Goal: Find specific fact

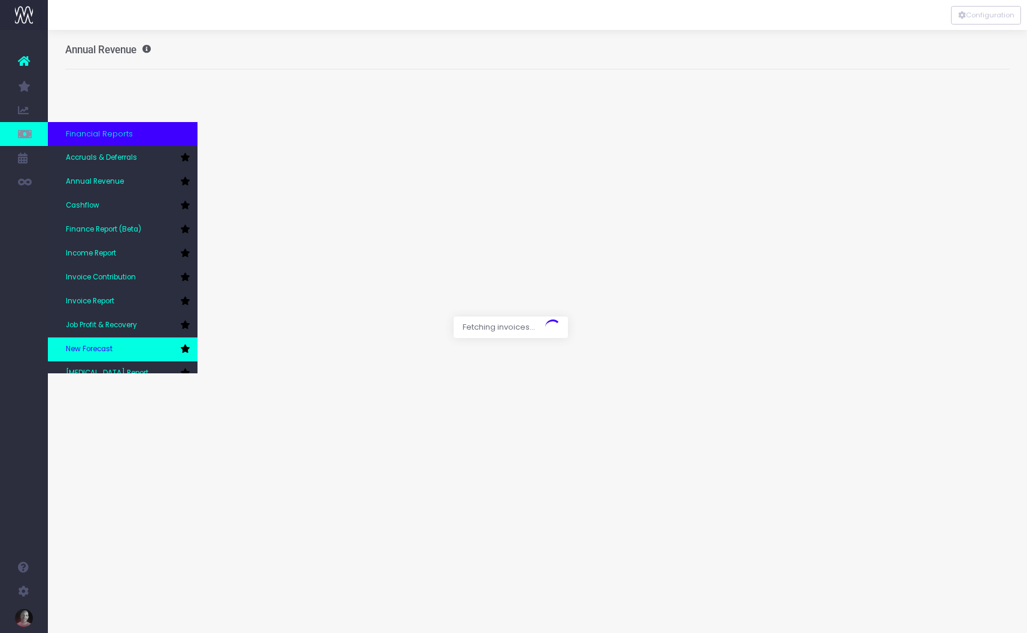
click at [95, 351] on span "New Forecast" at bounding box center [89, 349] width 47 height 11
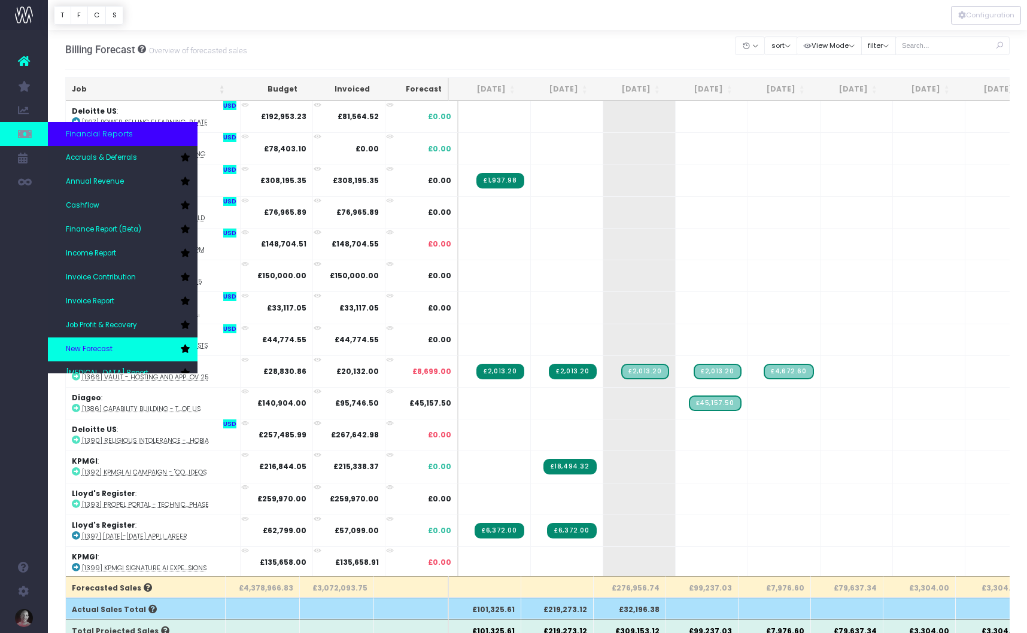
click at [81, 350] on span "New Forecast" at bounding box center [89, 349] width 47 height 11
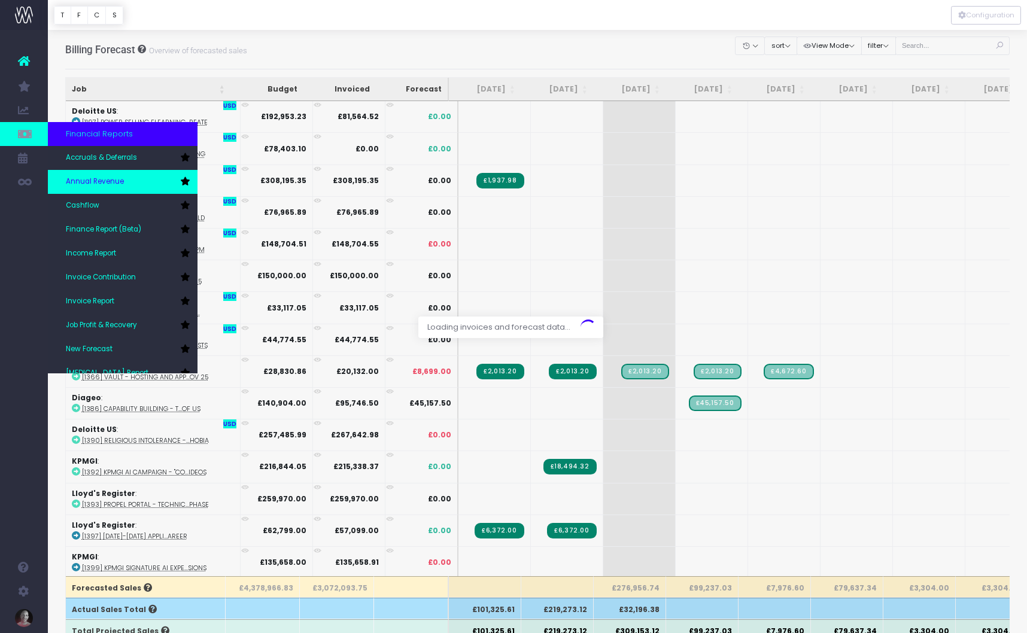
click at [102, 180] on span "Annual Revenue" at bounding box center [95, 182] width 58 height 11
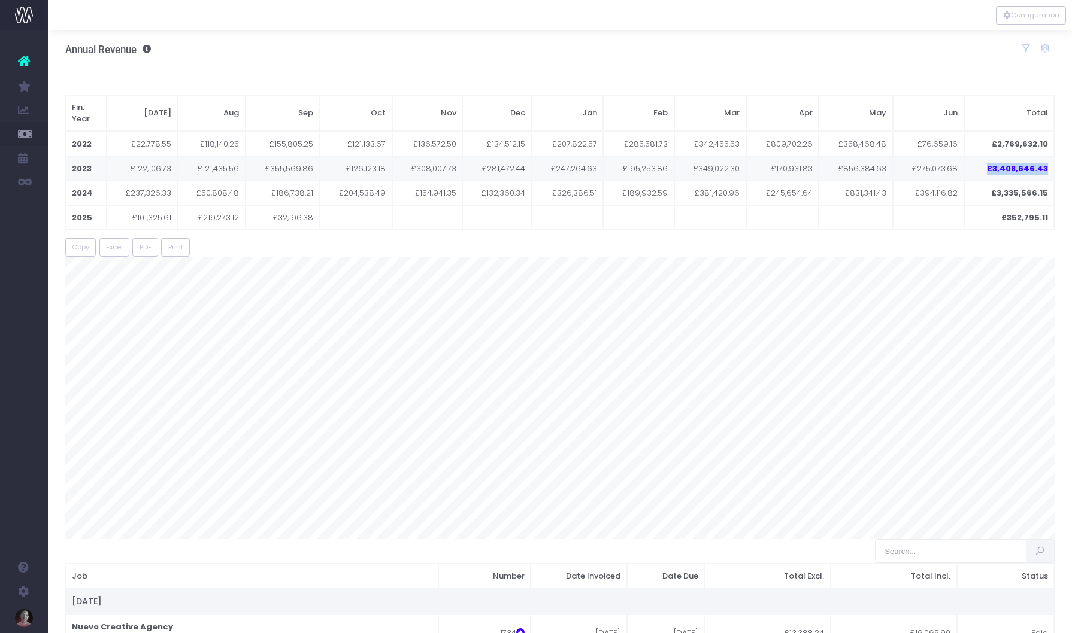
drag, startPoint x: 991, startPoint y: 156, endPoint x: 1046, endPoint y: 156, distance: 55.7
click at [1027, 156] on td "£3,408,646.43" at bounding box center [1009, 168] width 90 height 25
copy td "£3,408,646.43"
copy td "3,335,566.15"
drag, startPoint x: 1051, startPoint y: 180, endPoint x: 996, endPoint y: 181, distance: 55.1
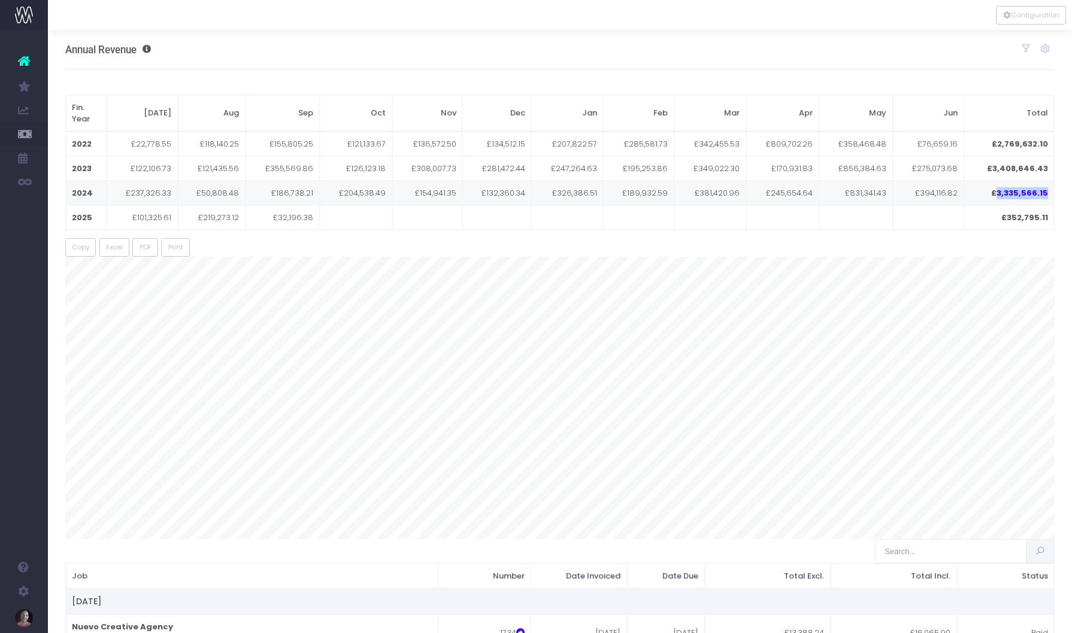
click at [996, 181] on td "£3,335,566.15" at bounding box center [1009, 193] width 90 height 25
